Goal: Register for event/course

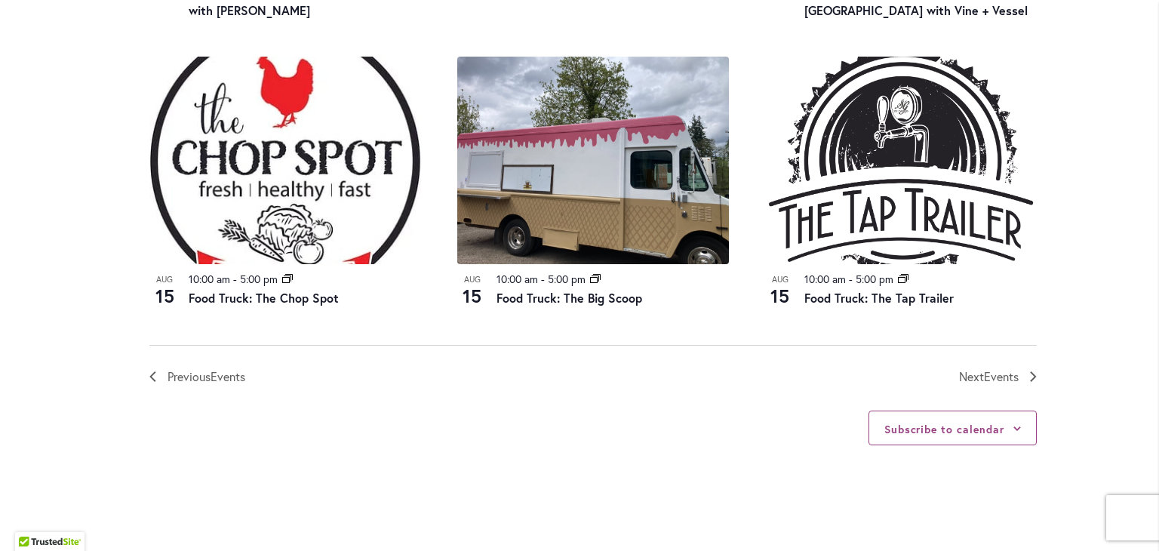
scroll to position [1679, 0]
type input "**********"
click at [980, 382] on span "Next Events" at bounding box center [989, 376] width 60 height 20
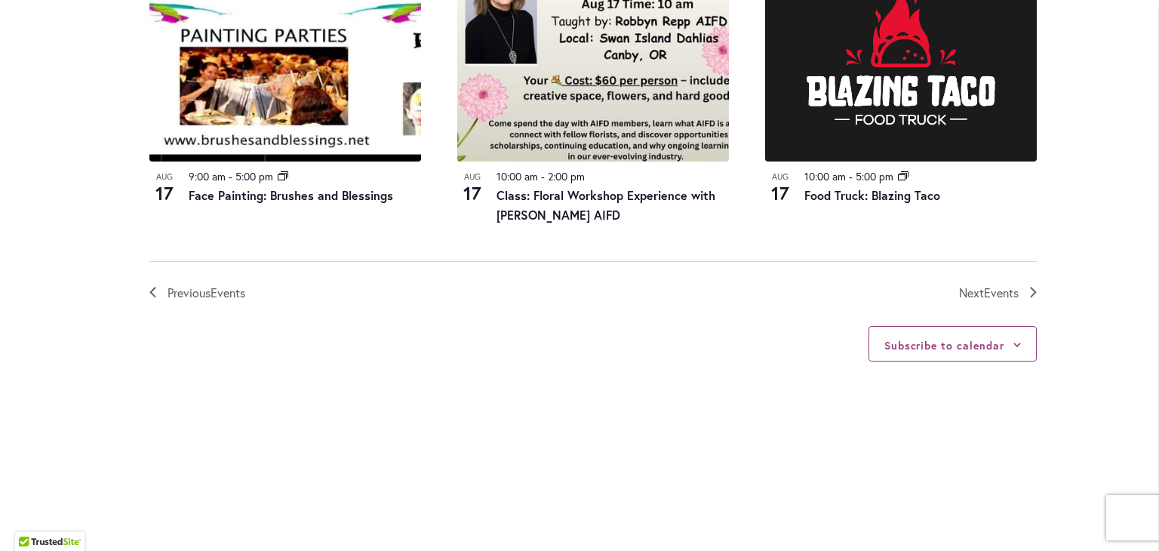
scroll to position [1802, 0]
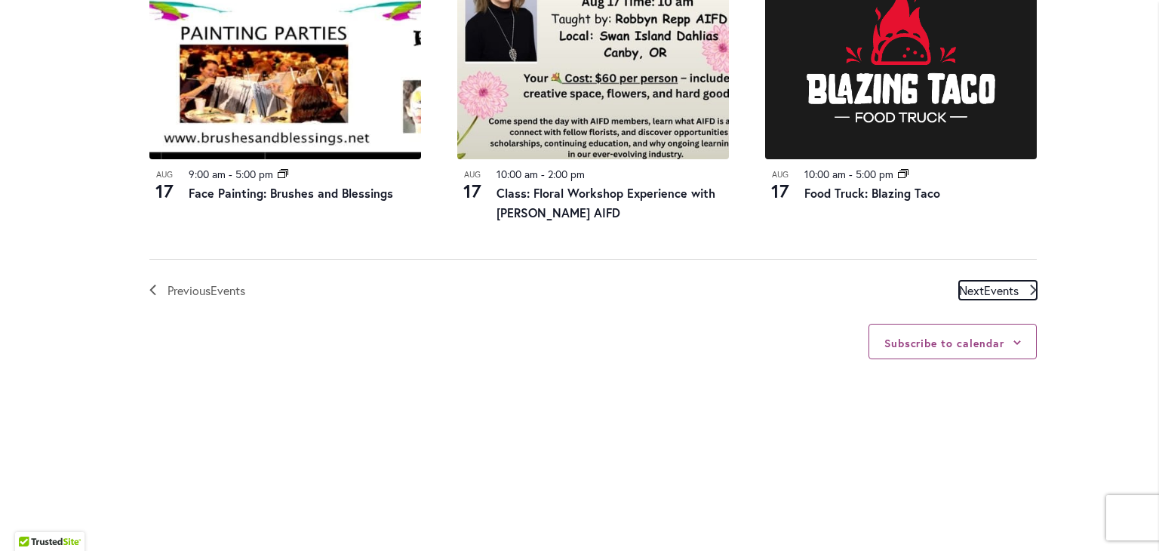
click at [1030, 289] on icon "Next Events" at bounding box center [1033, 289] width 7 height 11
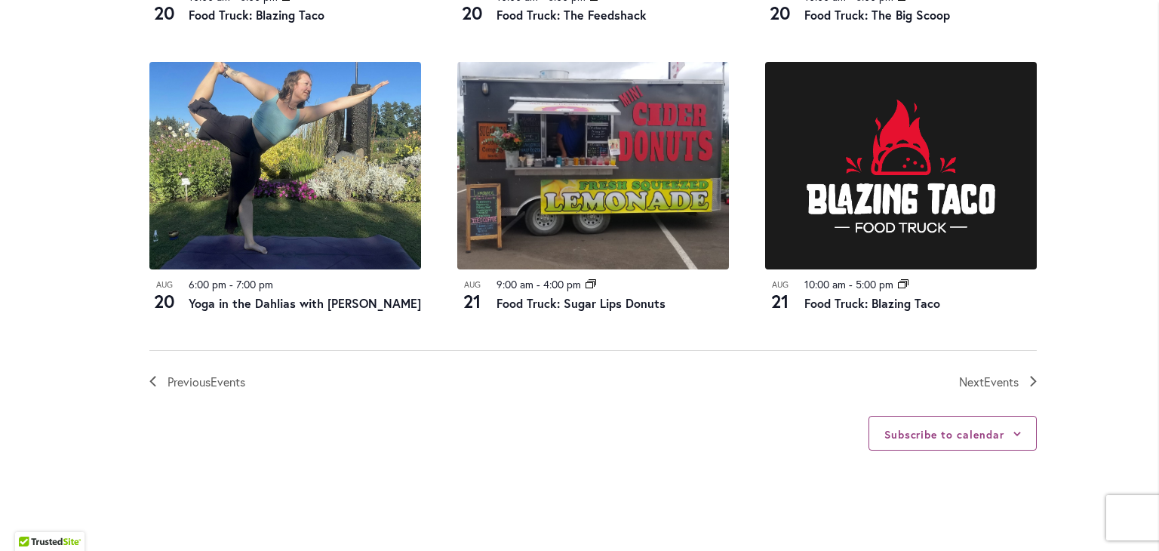
scroll to position [1697, 0]
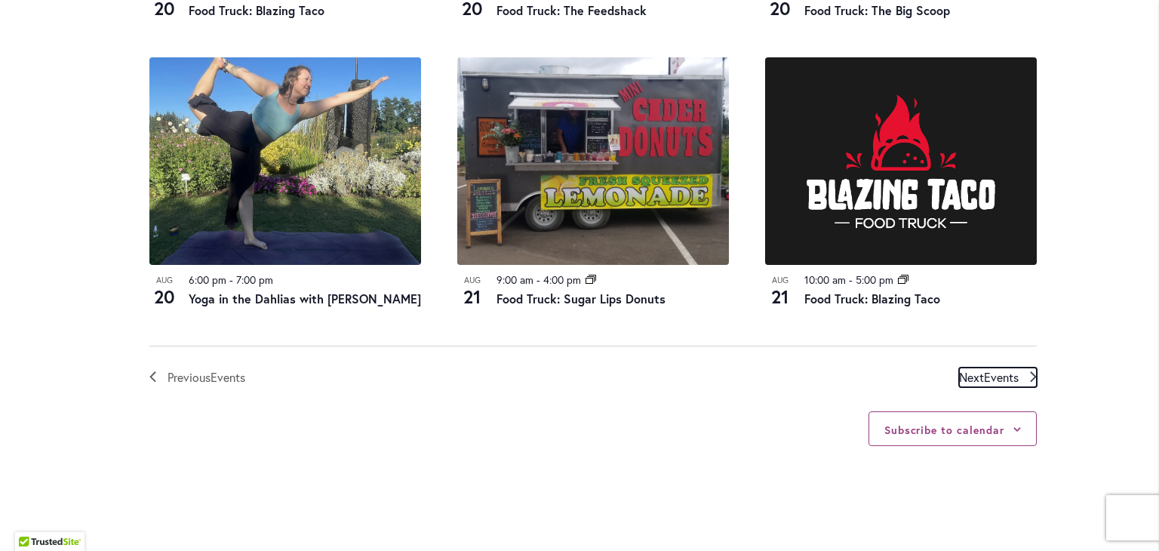
click at [1010, 385] on span "Events" at bounding box center [1001, 377] width 35 height 16
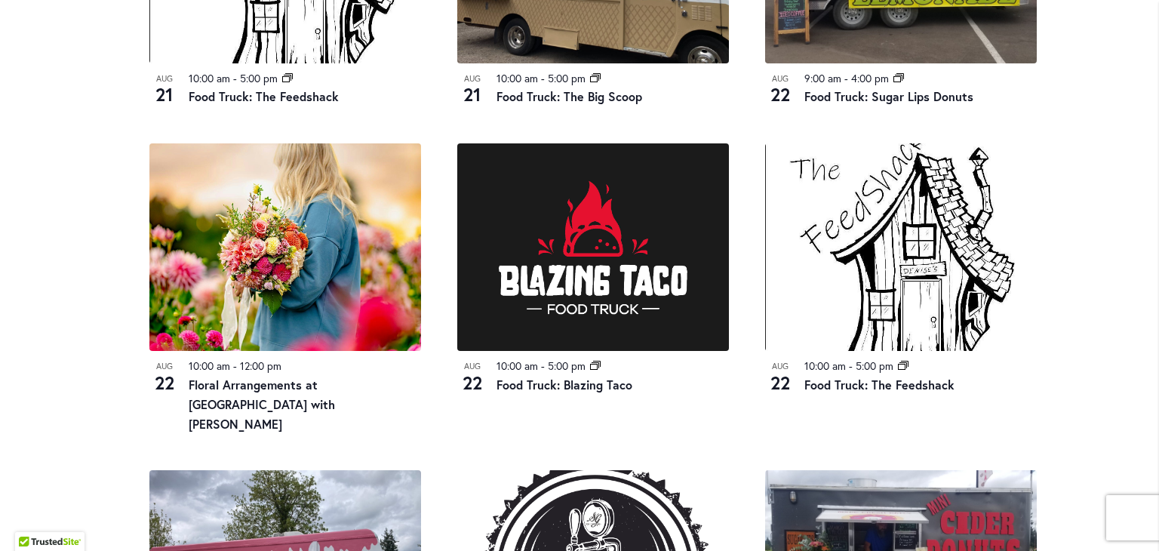
scroll to position [997, 0]
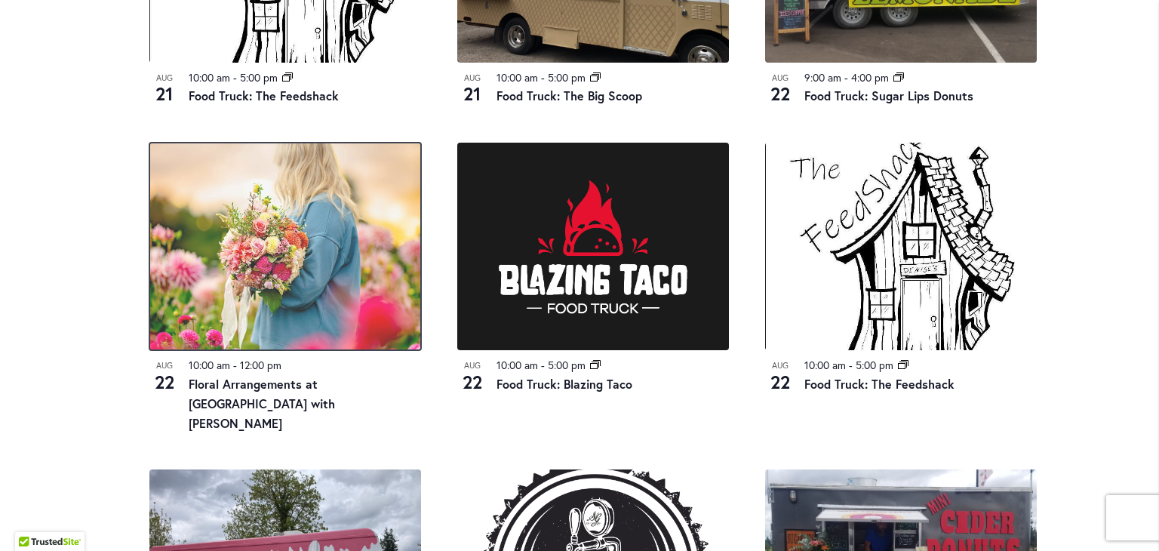
click at [321, 290] on img at bounding box center [285, 246] width 272 height 207
